Goal: Use online tool/utility: Utilize a website feature to perform a specific function

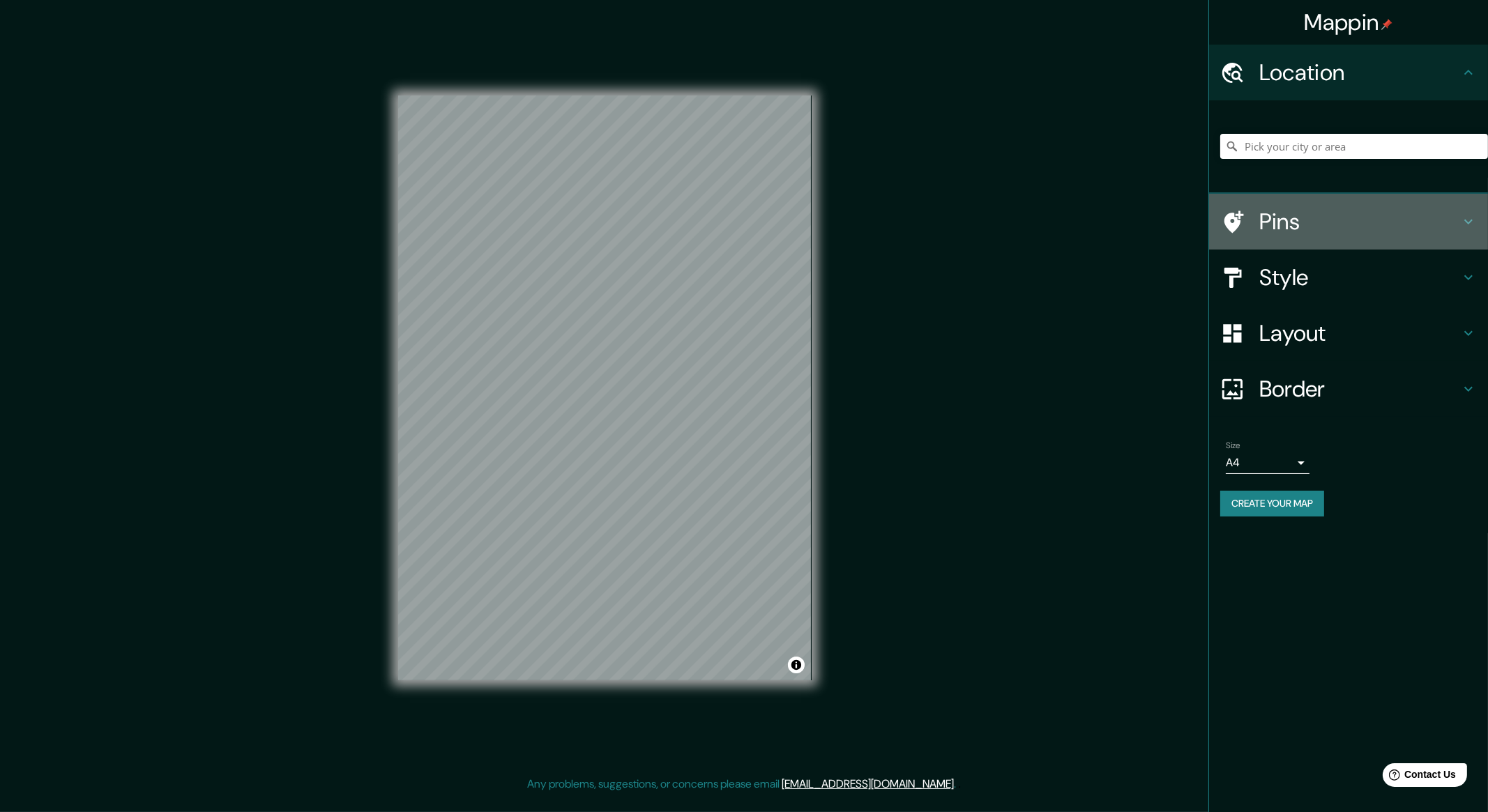
click at [1189, 213] on h4 "Pins" at bounding box center [1359, 221] width 200 height 28
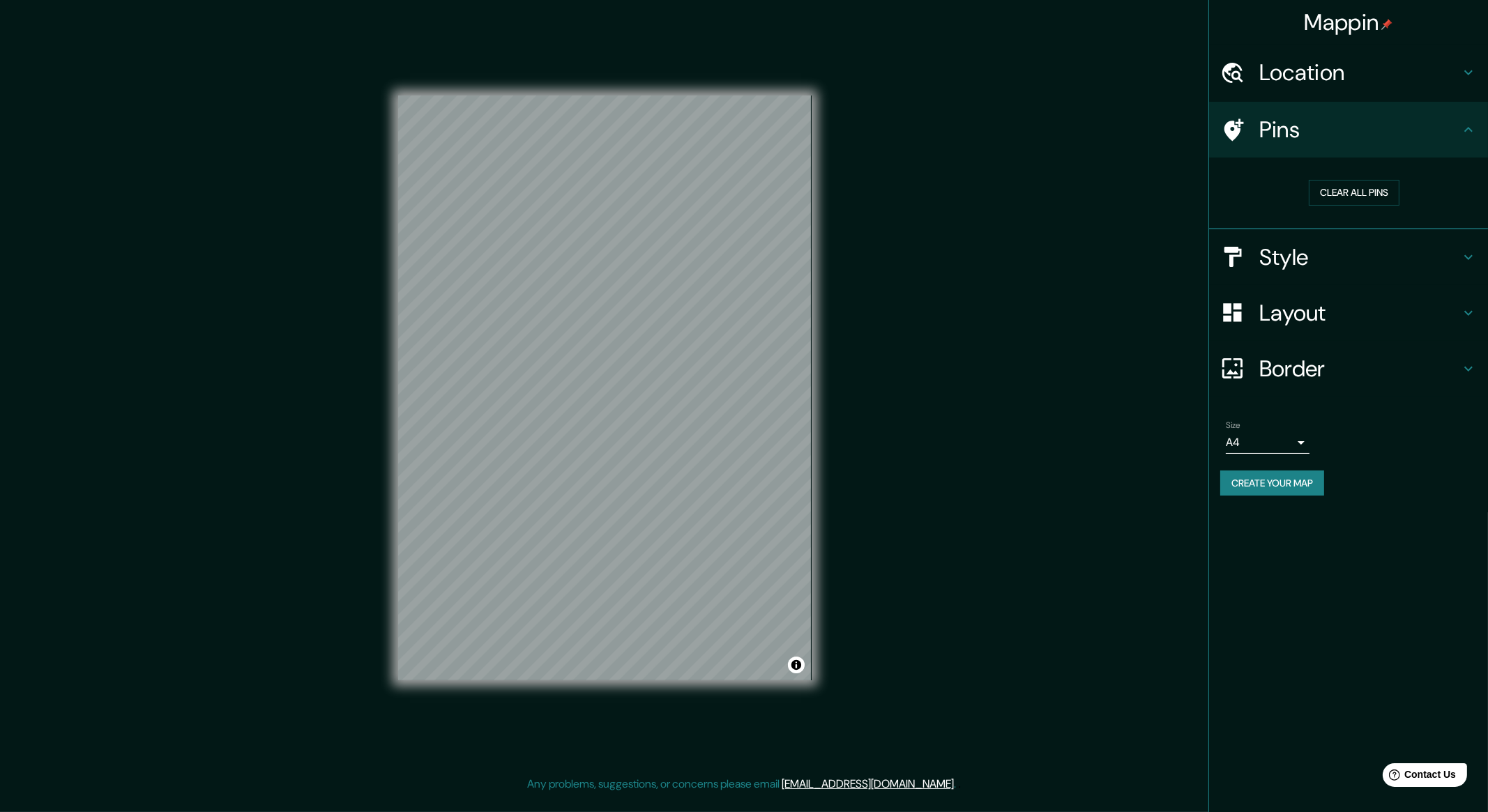
click at [1189, 264] on h4 "Style" at bounding box center [1359, 257] width 200 height 28
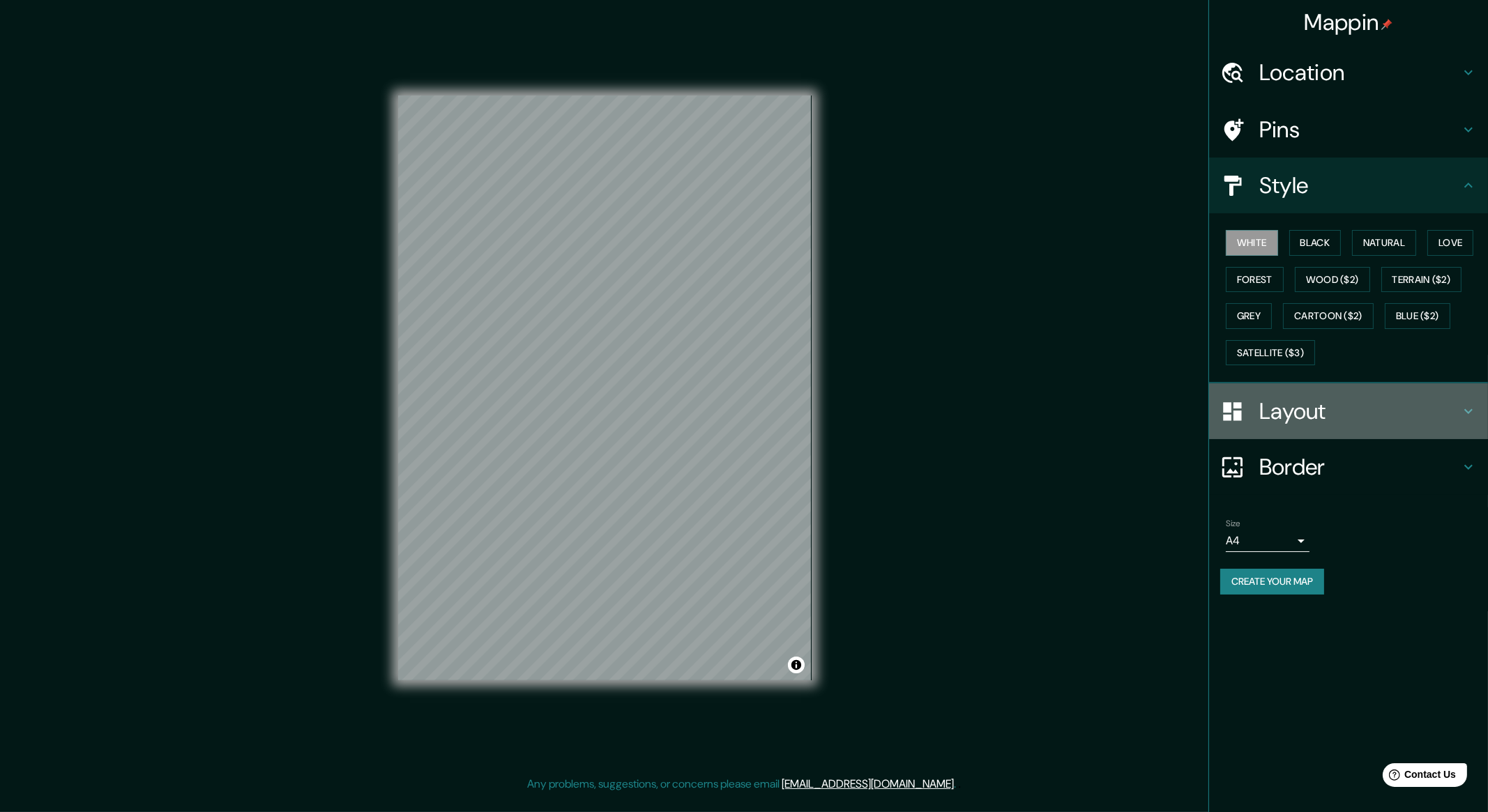
click at [1189, 398] on h4 "Layout" at bounding box center [1359, 411] width 200 height 28
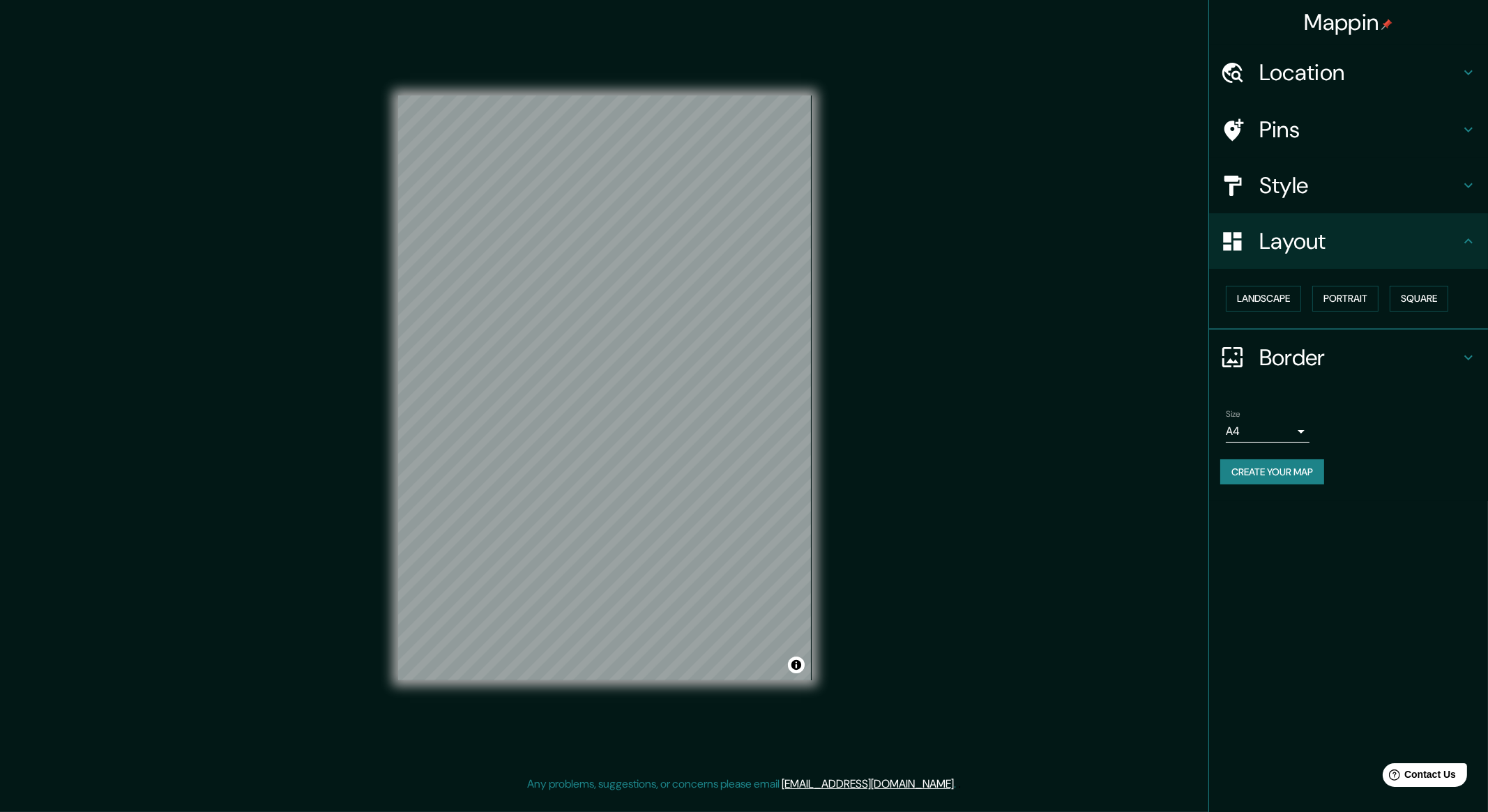
click at [1189, 378] on div "Border" at bounding box center [1348, 357] width 279 height 56
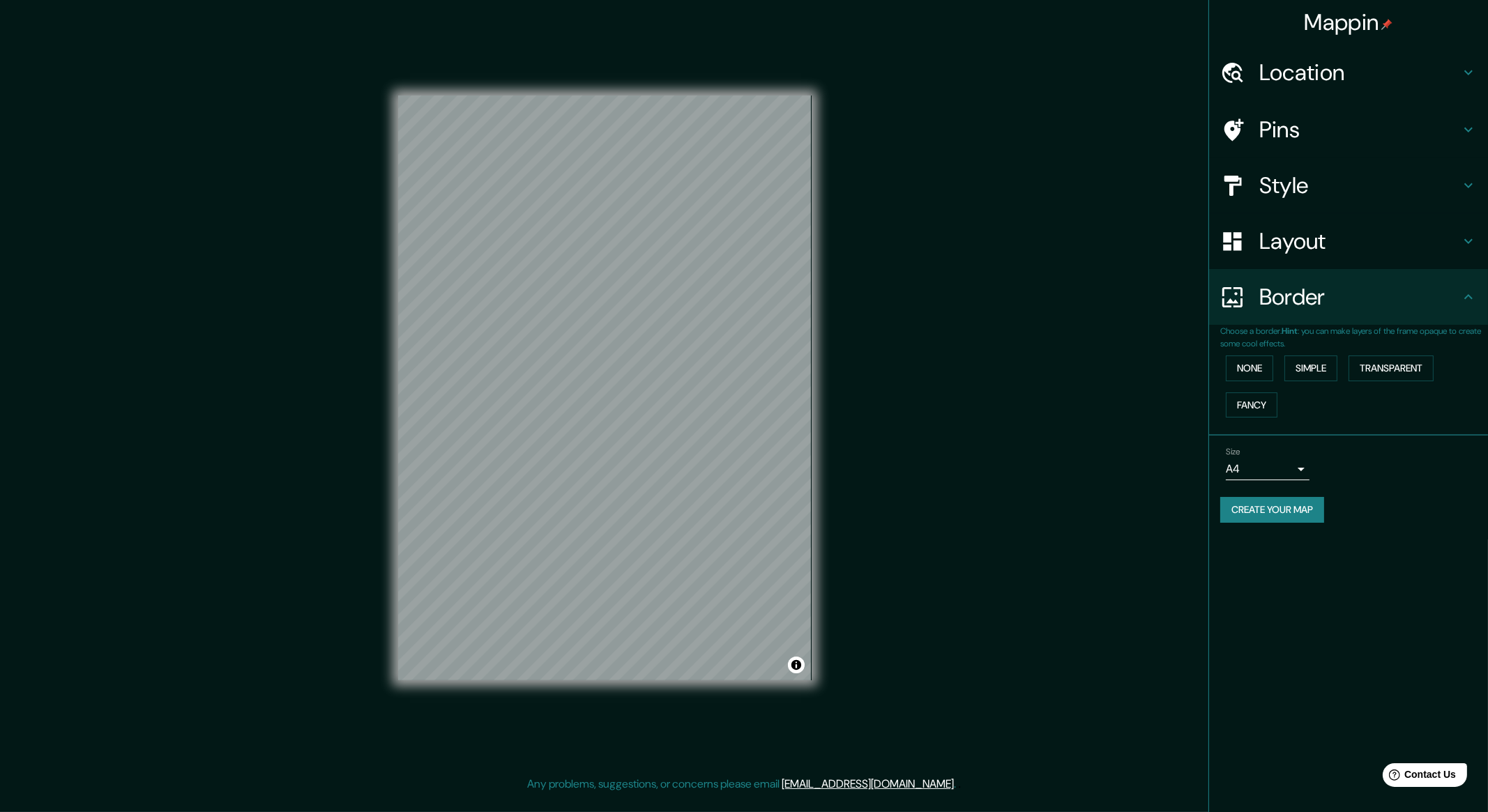
click at [1189, 507] on button "Create your map" at bounding box center [1271, 510] width 104 height 26
